Goal: Task Accomplishment & Management: Manage account settings

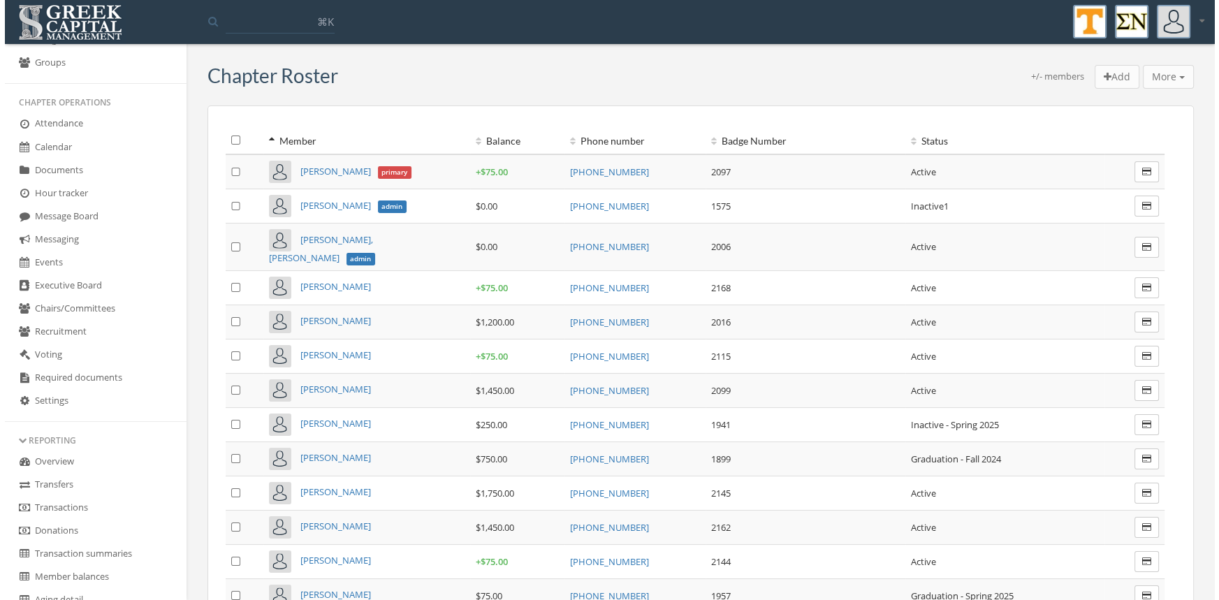
scroll to position [186, 0]
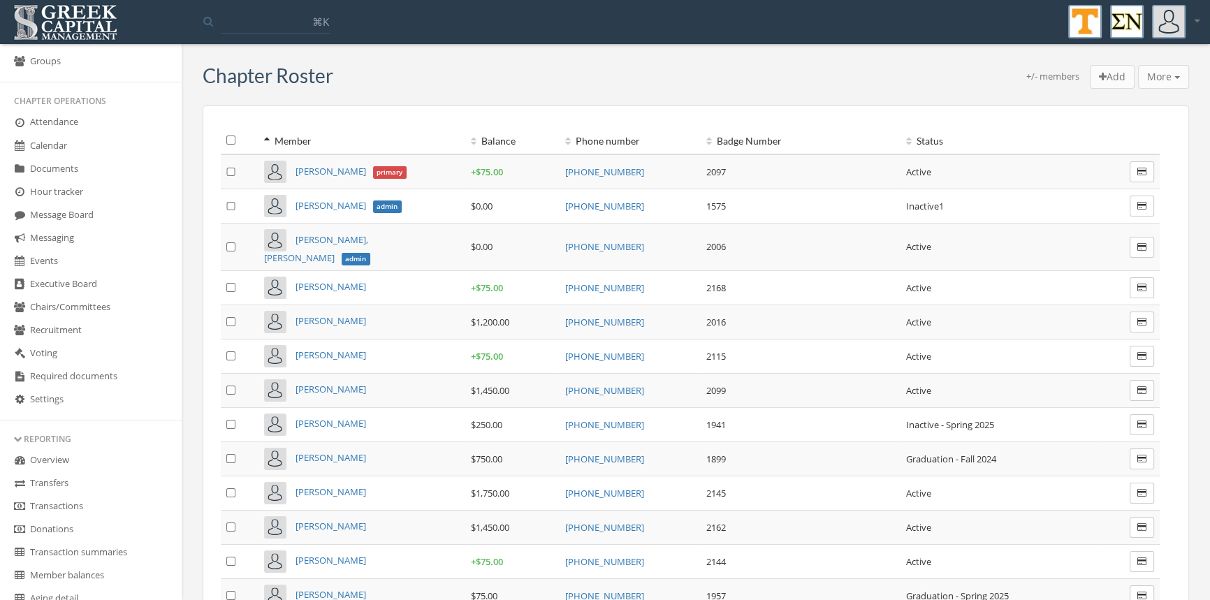
click at [80, 503] on link "Transactions" at bounding box center [91, 506] width 182 height 23
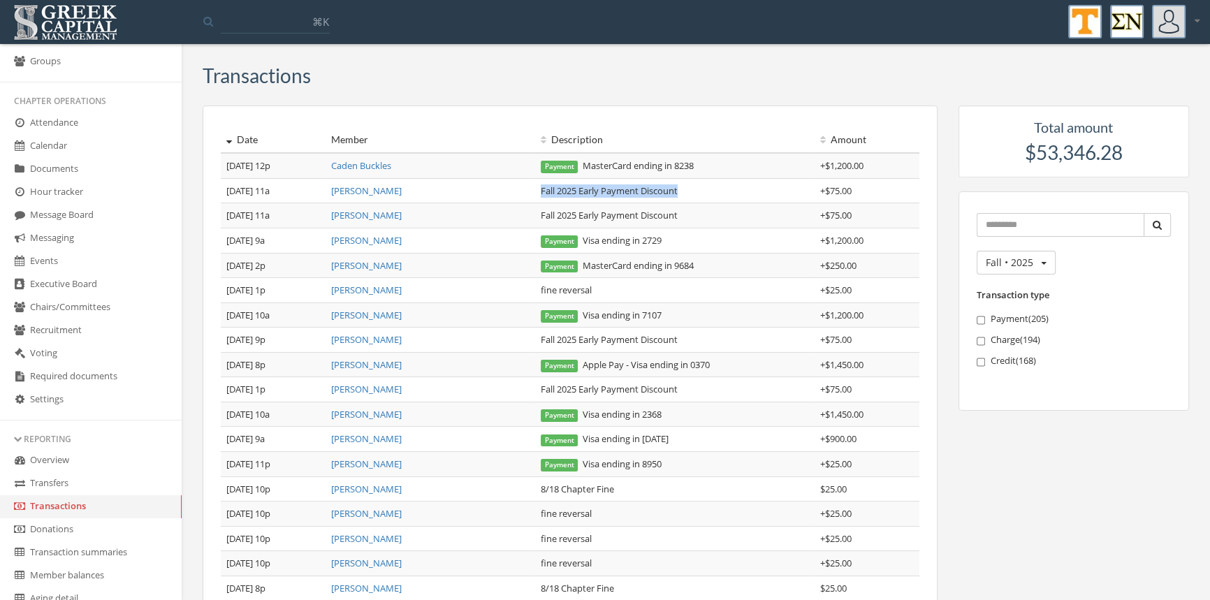
drag, startPoint x: 698, startPoint y: 196, endPoint x: 539, endPoint y: 196, distance: 158.5
click at [539, 196] on td "Fall 2025 Early Payment Discount" at bounding box center [674, 190] width 279 height 25
copy td "Fall 2025 Early Payment Discount"
click at [376, 166] on link "Caden Buckles" at bounding box center [361, 165] width 60 height 13
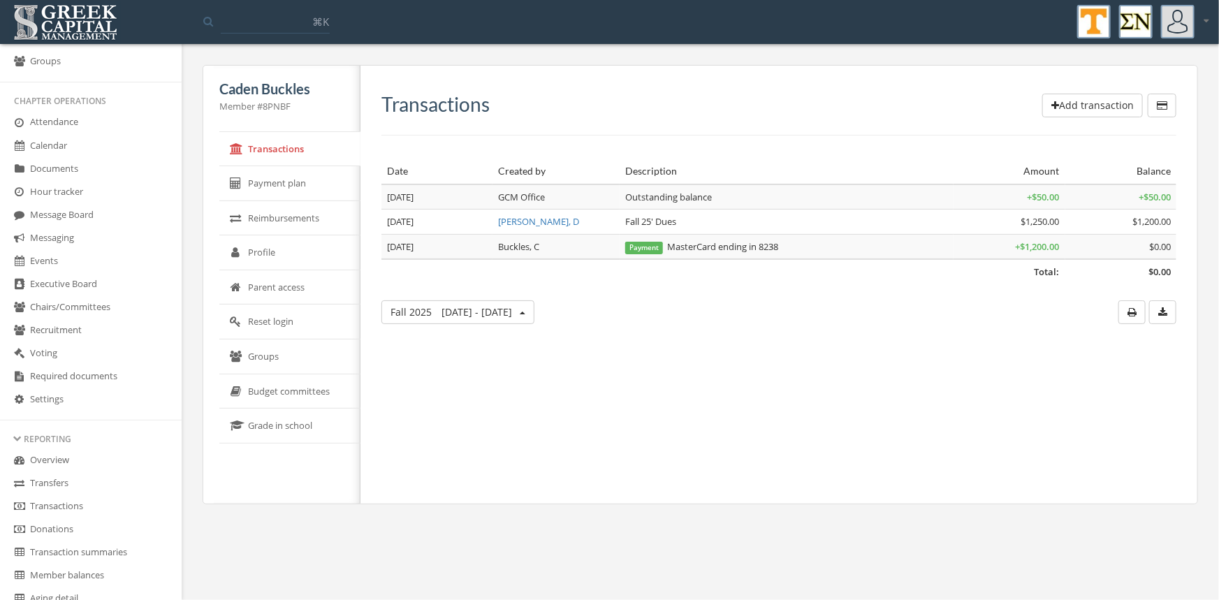
click at [1062, 102] on button "Add transaction" at bounding box center [1092, 106] width 101 height 24
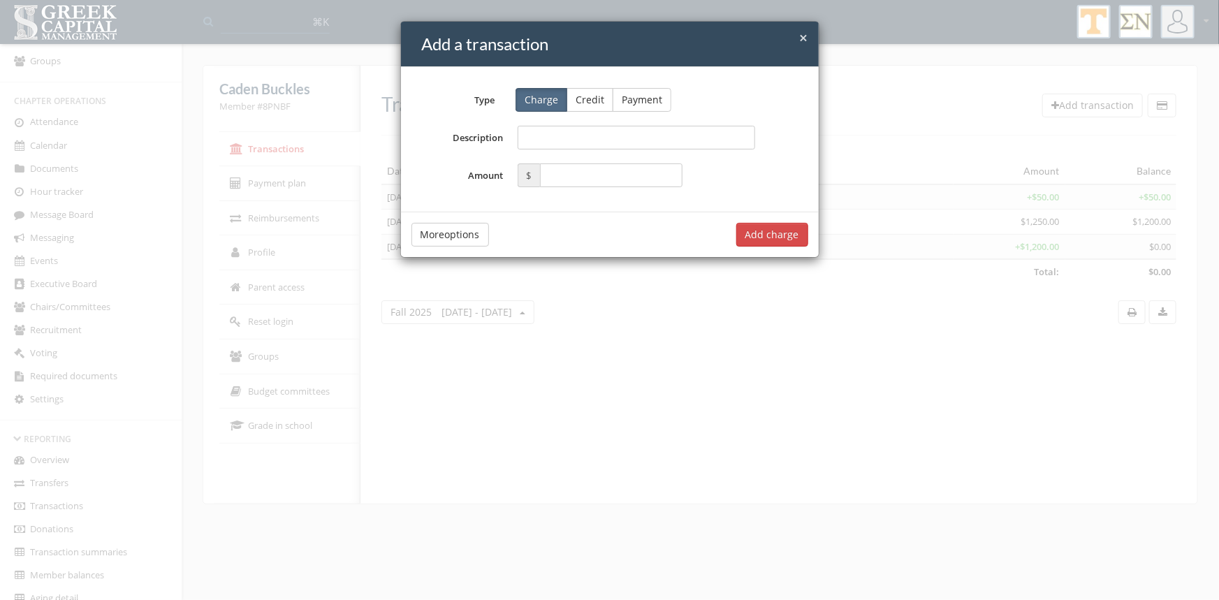
click at [587, 107] on button "Credit" at bounding box center [589, 100] width 47 height 24
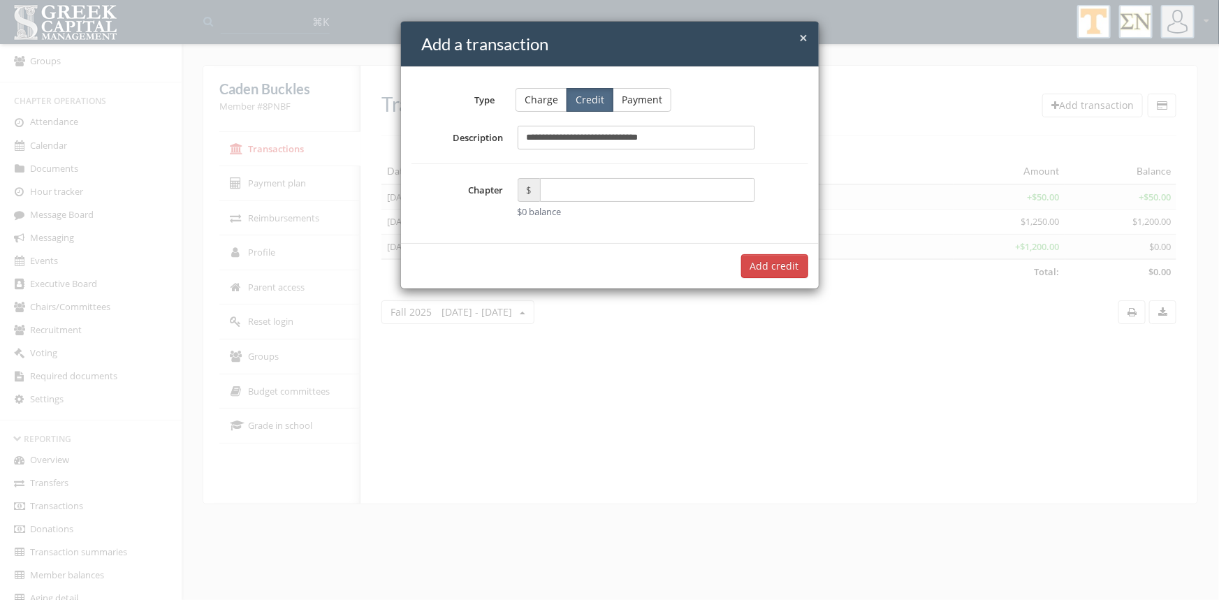
type input "**********"
click at [566, 193] on input "text" at bounding box center [648, 190] width 216 height 24
type input "*****"
click at [744, 271] on button "Add $75.00 credit" at bounding box center [757, 266] width 101 height 24
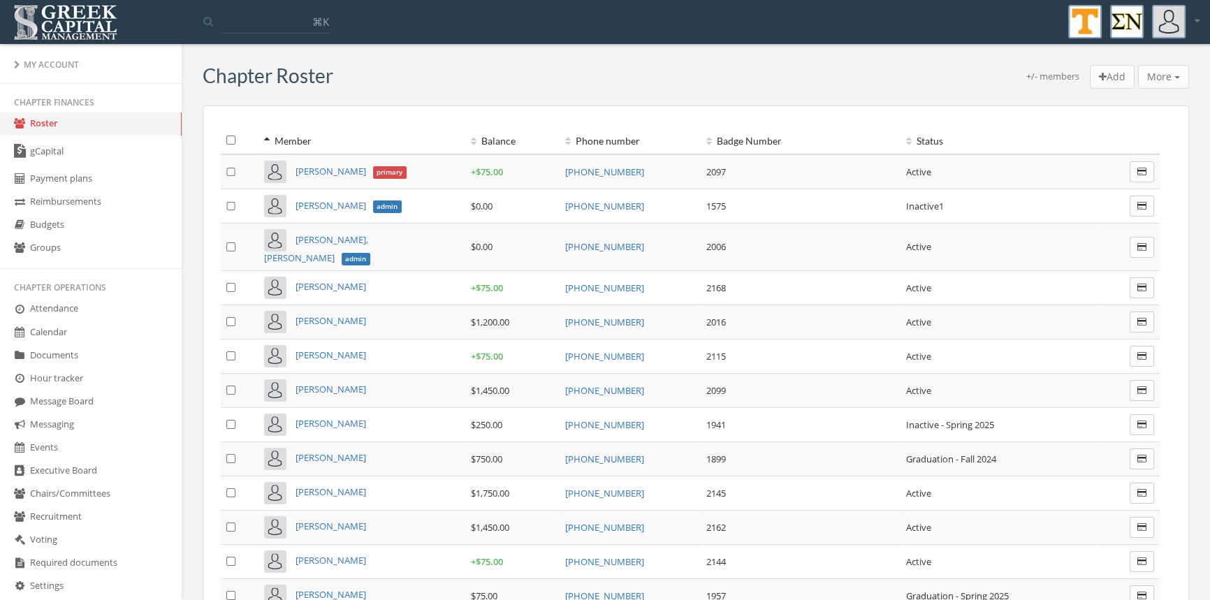
click at [82, 184] on link "Payment plans" at bounding box center [91, 179] width 182 height 23
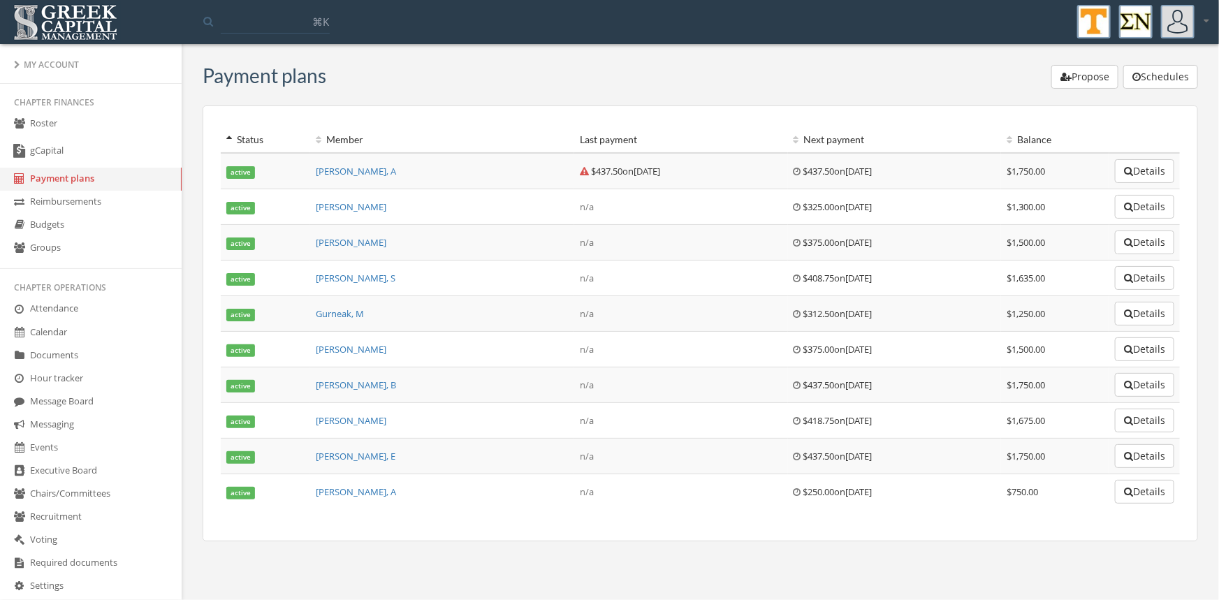
click at [348, 171] on span "[PERSON_NAME], A" at bounding box center [356, 171] width 80 height 13
click at [51, 121] on link "Roster" at bounding box center [91, 123] width 182 height 23
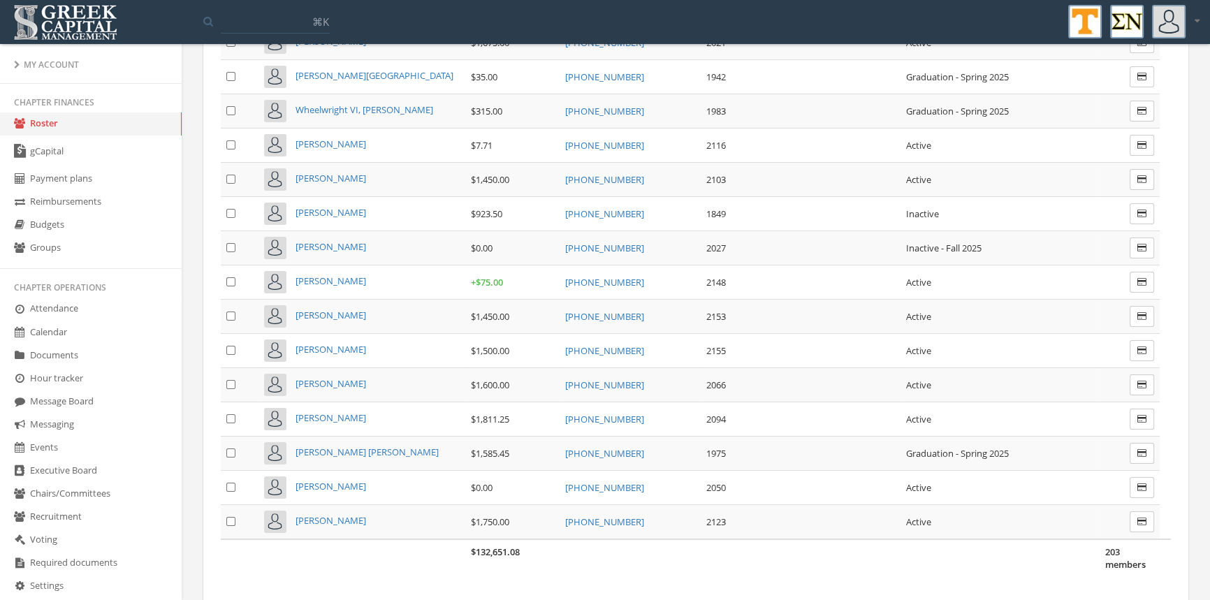
scroll to position [6615, 0]
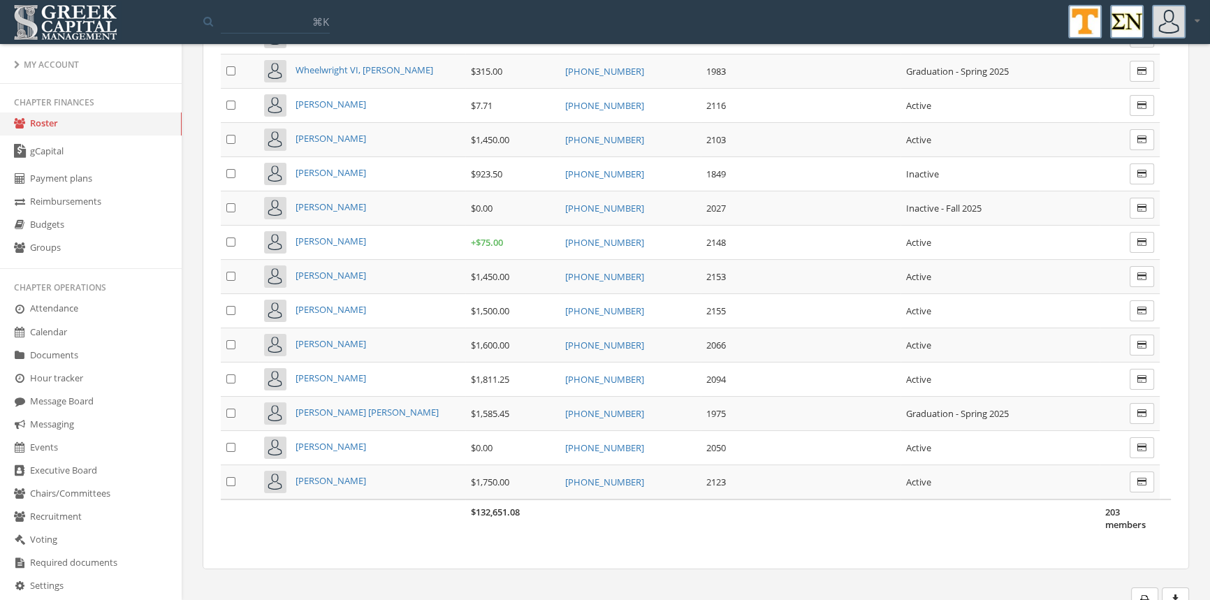
click at [1177, 594] on icon "button" at bounding box center [1174, 599] width 9 height 10
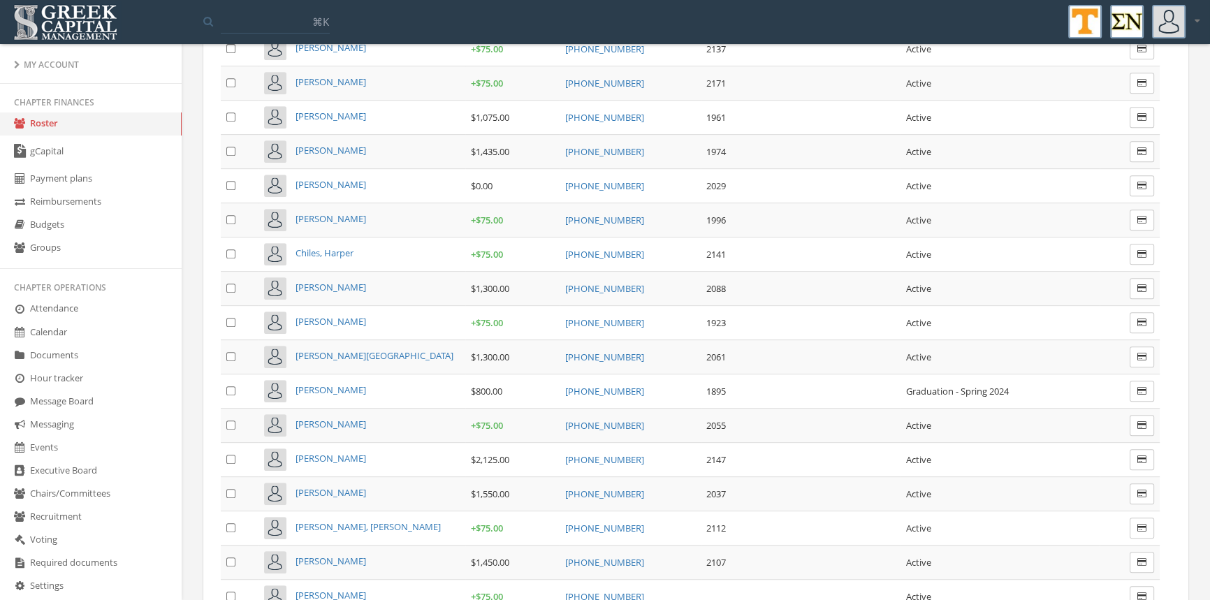
scroll to position [921, 0]
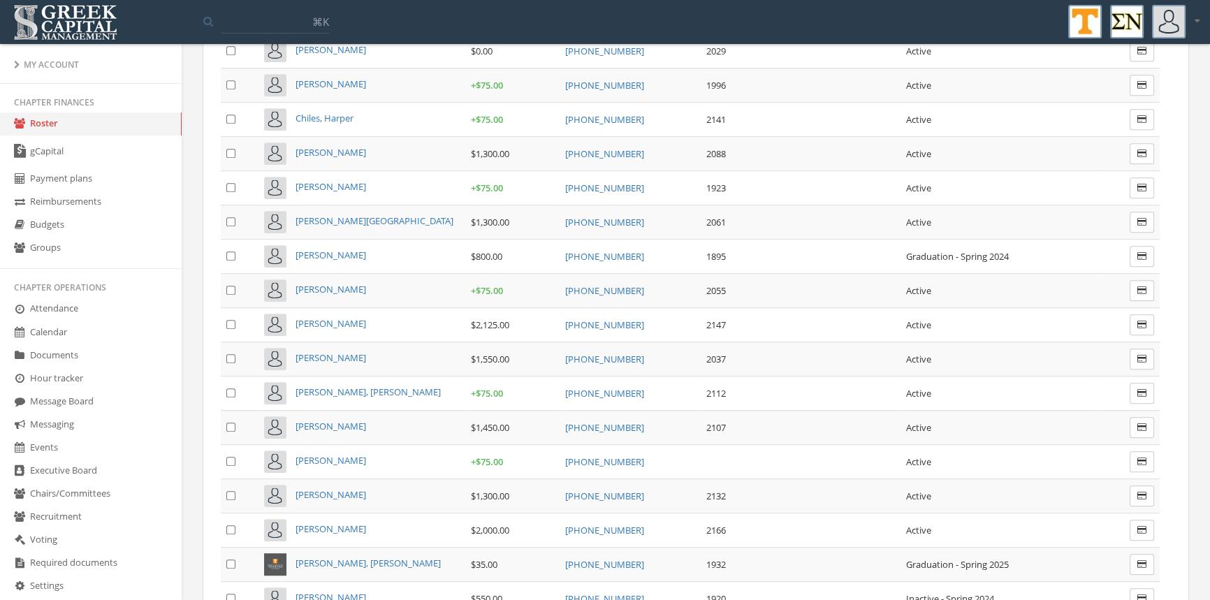
click at [355, 317] on span "[PERSON_NAME]" at bounding box center [330, 323] width 71 height 13
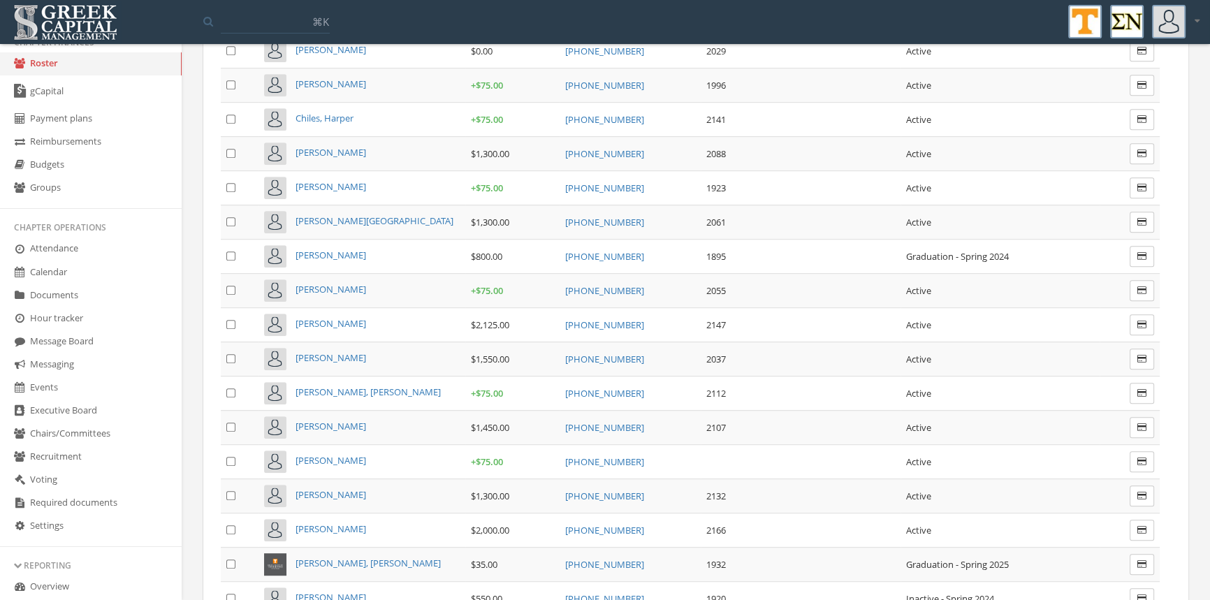
scroll to position [127, 0]
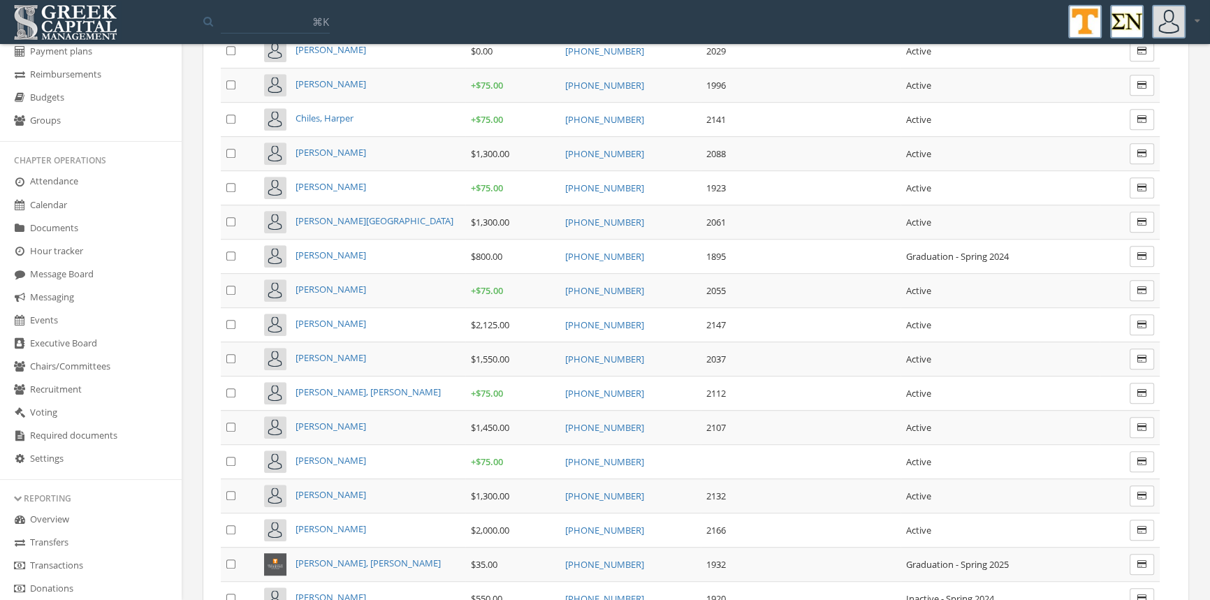
click at [52, 557] on link "Transactions" at bounding box center [91, 565] width 182 height 23
